Goal: Navigation & Orientation: Find specific page/section

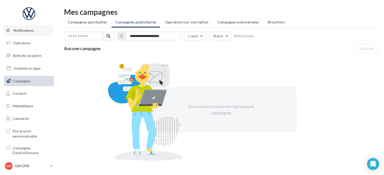
scroll to position [4, 0]
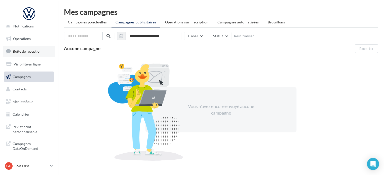
click at [35, 51] on span "Boîte de réception" at bounding box center [27, 51] width 29 height 4
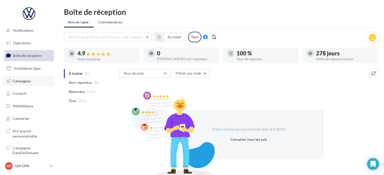
click at [26, 81] on span "Campagnes" at bounding box center [22, 81] width 18 height 4
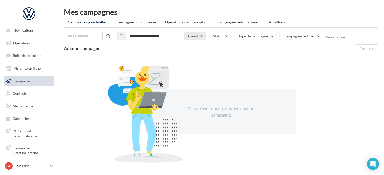
click at [201, 36] on button "Canal" at bounding box center [195, 36] width 22 height 9
click at [141, 22] on span "Campagnes publicitaires" at bounding box center [136, 22] width 41 height 4
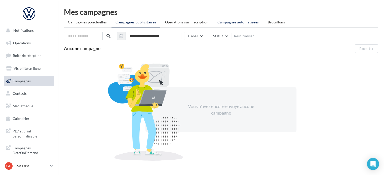
click at [230, 21] on span "Campagnes automatisées" at bounding box center [239, 22] width 42 height 4
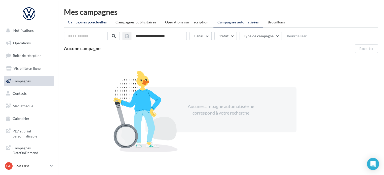
click at [76, 22] on span "Campagnes ponctuelles" at bounding box center [87, 22] width 39 height 4
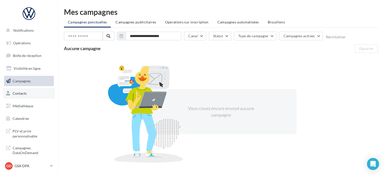
click at [20, 95] on span "Contacts" at bounding box center [20, 93] width 14 height 4
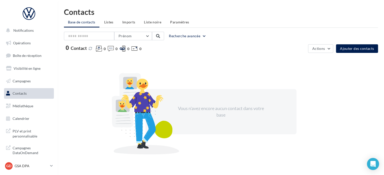
click at [26, 105] on span "Médiathèque" at bounding box center [23, 106] width 21 height 4
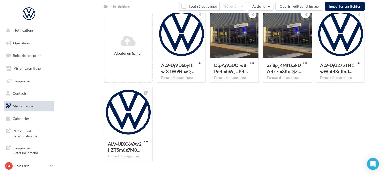
scroll to position [53, 0]
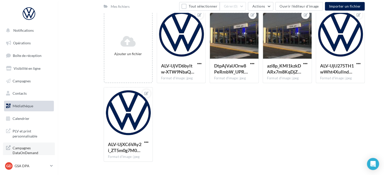
click at [33, 145] on span "Campagnes DataOnDemand" at bounding box center [32, 150] width 39 height 11
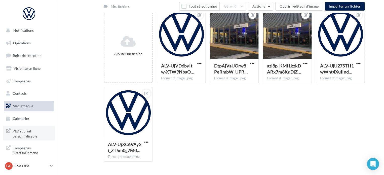
scroll to position [4, 0]
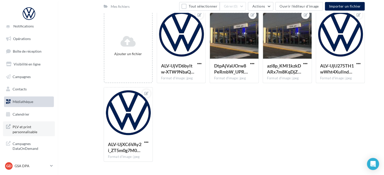
click at [26, 130] on span "PLV et print personnalisable" at bounding box center [32, 128] width 39 height 11
